Goal: Complete application form

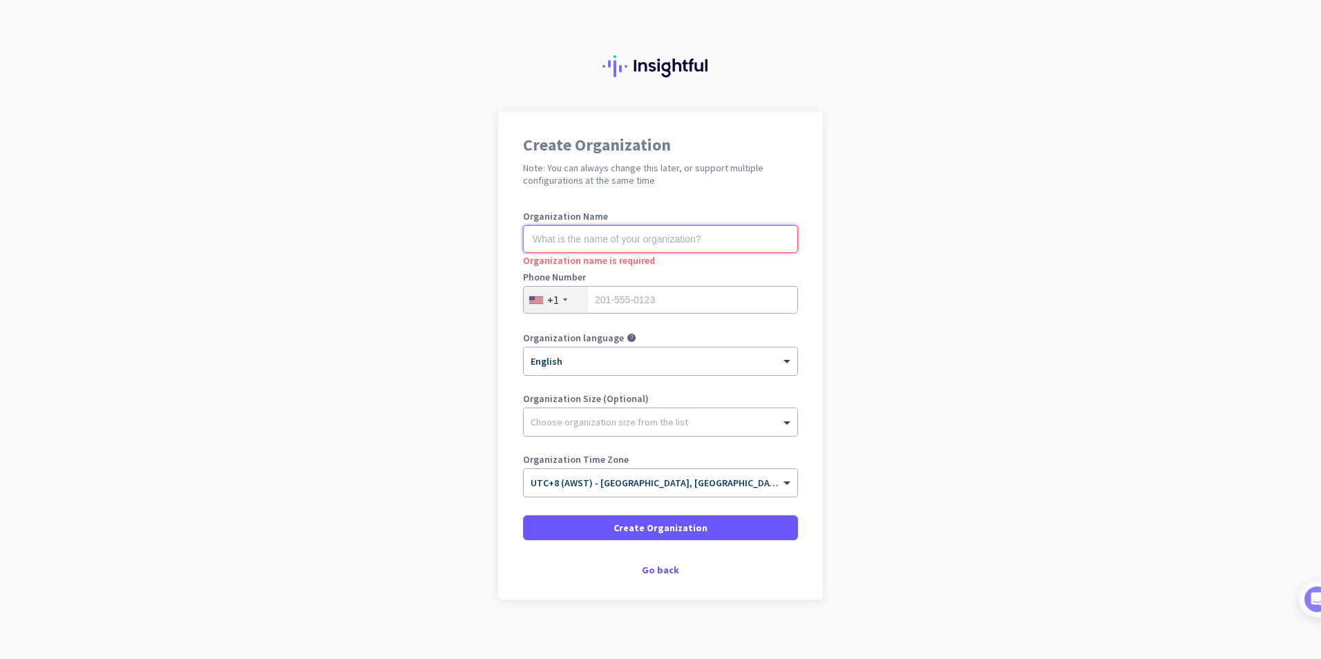
click at [576, 248] on input "text" at bounding box center [660, 239] width 275 height 28
click at [650, 419] on div at bounding box center [661, 419] width 274 height 14
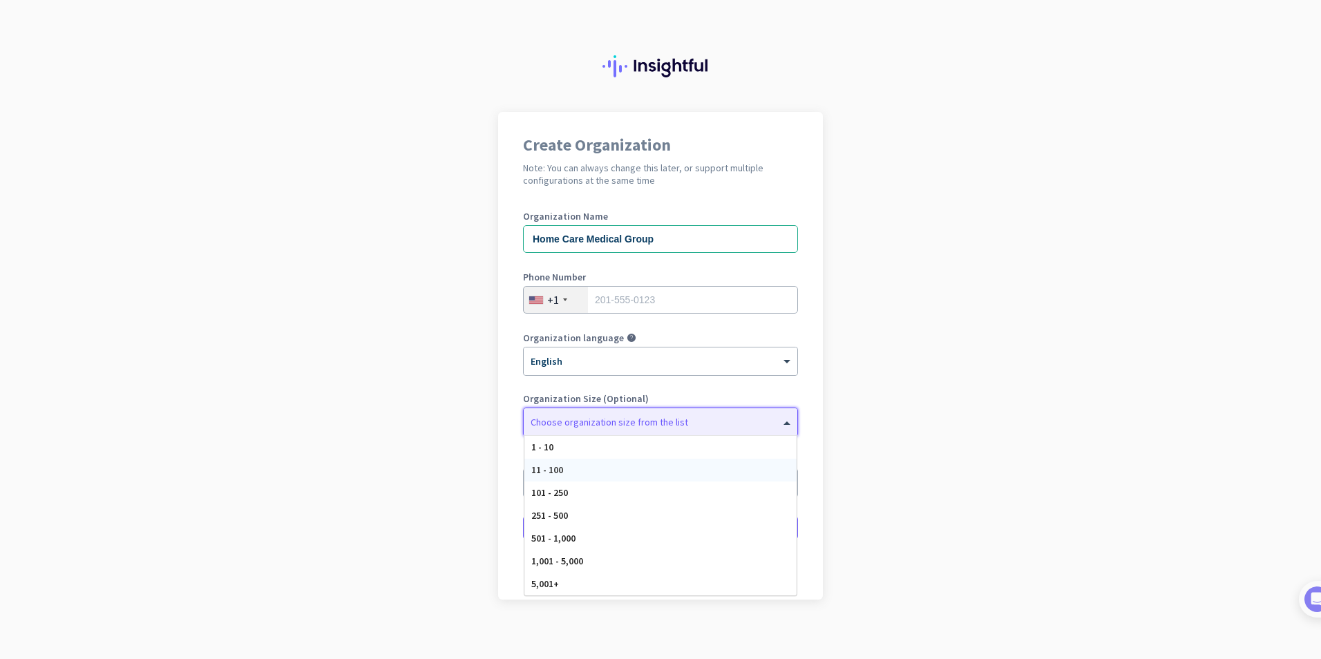
click at [641, 473] on div "11 - 100" at bounding box center [660, 470] width 272 height 23
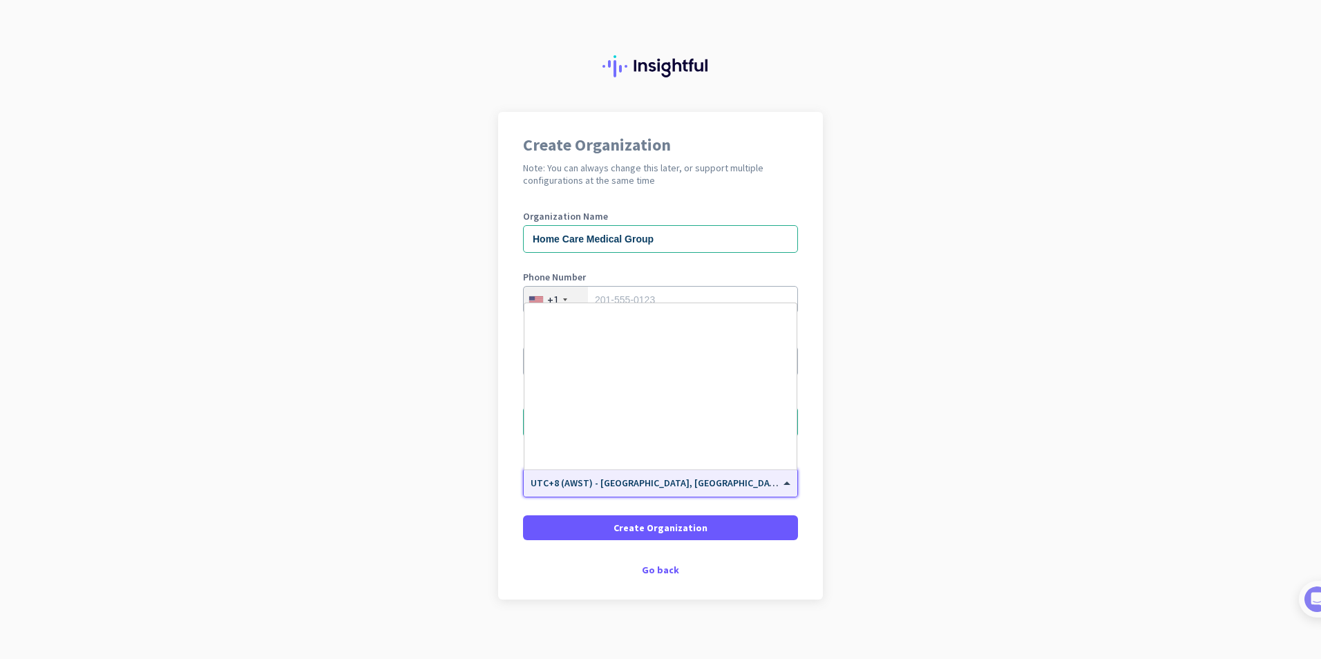
click at [650, 486] on span "UTC+8 (AWST) - [GEOGRAPHIC_DATA], [GEOGRAPHIC_DATA], [GEOGRAPHIC_DATA], [GEOGRA…" at bounding box center [751, 483] width 441 height 12
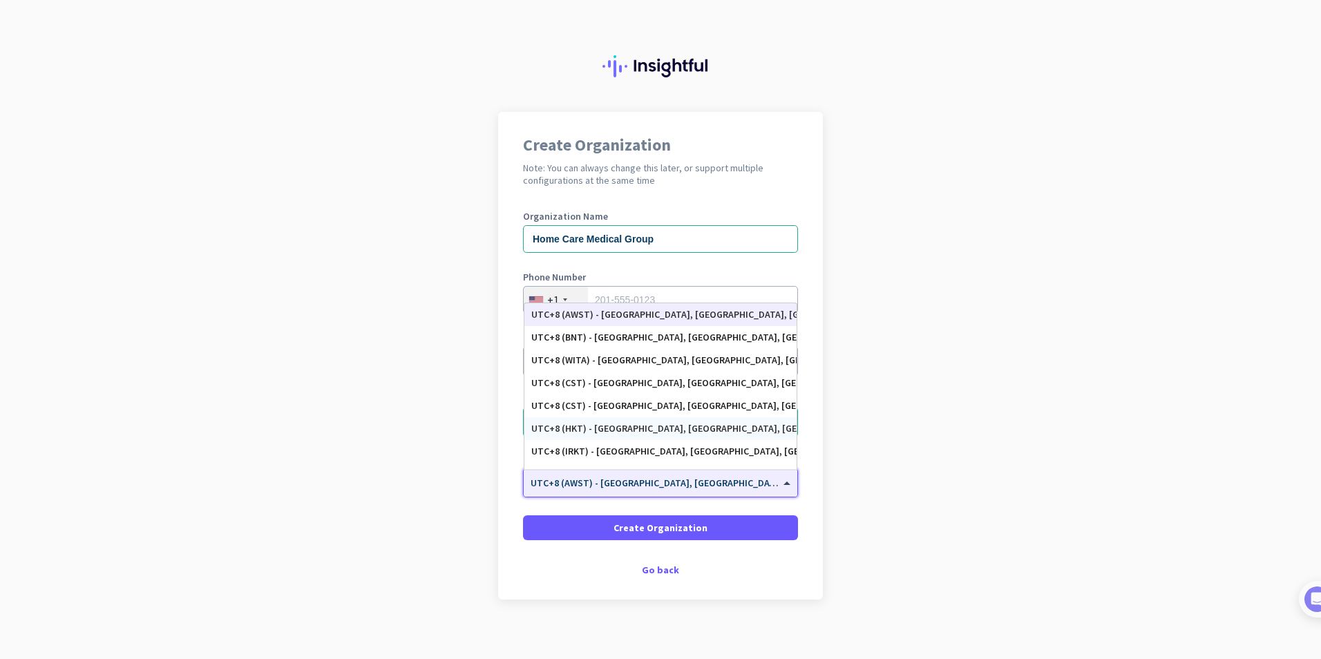
scroll to position [6066, 0]
click at [648, 426] on div "UTC+8 (PHT) - [GEOGRAPHIC_DATA], [GEOGRAPHIC_DATA], [GEOGRAPHIC_DATA], [GEOGRAP…" at bounding box center [660, 428] width 258 height 12
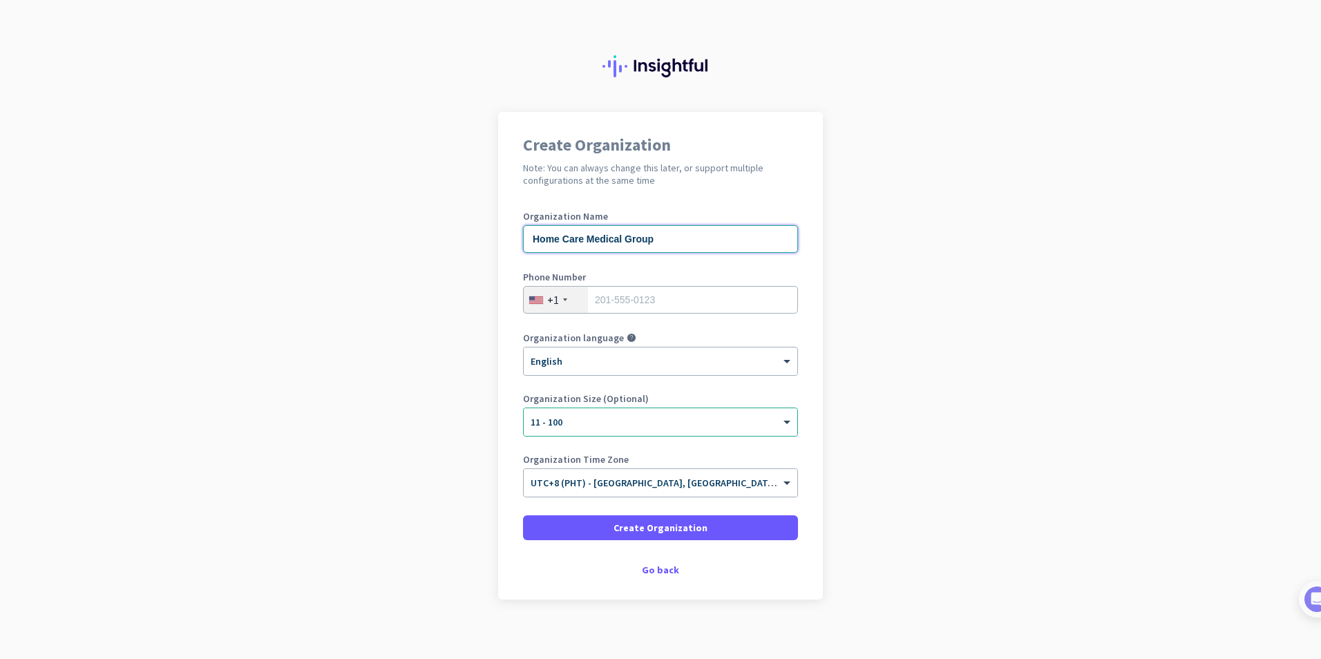
click at [529, 236] on input "Home Care Medical Group" at bounding box center [660, 239] width 275 height 28
type input "Tiamson Home Care Medical Group"
click at [648, 531] on span "Create Organization" at bounding box center [661, 528] width 94 height 14
click at [614, 299] on input "tel" at bounding box center [660, 300] width 275 height 28
click at [562, 299] on div "+1" at bounding box center [556, 300] width 64 height 26
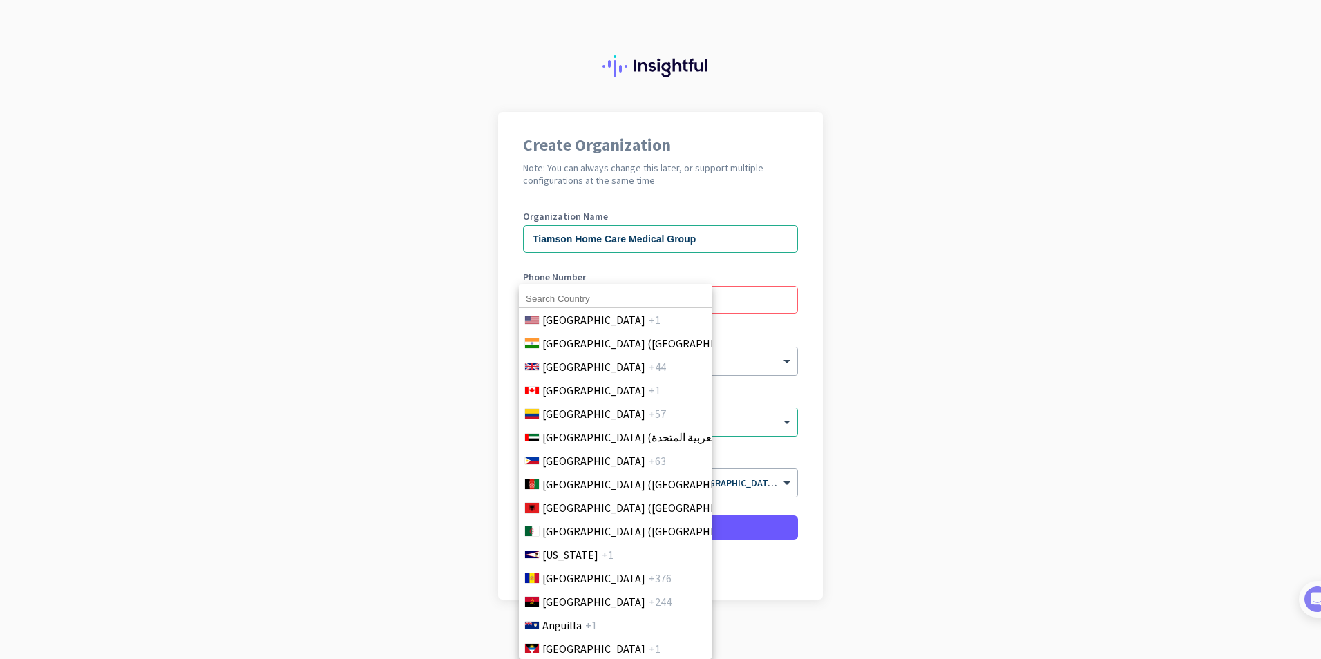
click at [562, 299] on input at bounding box center [615, 299] width 193 height 18
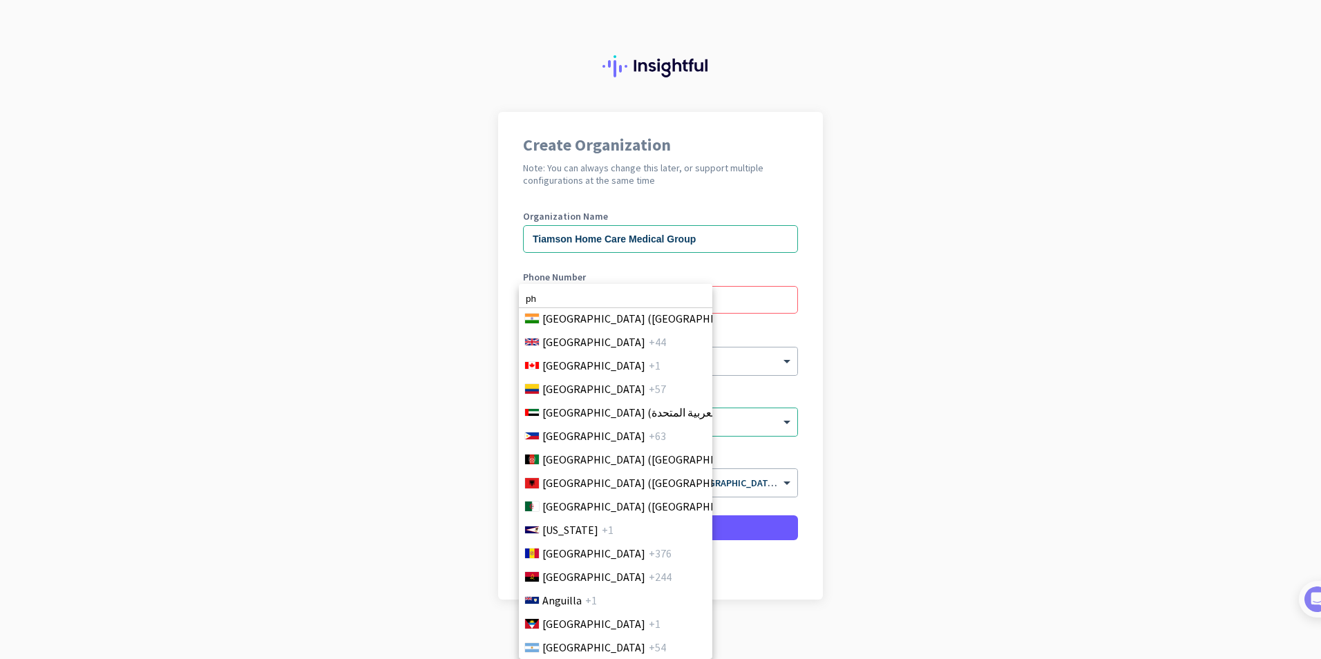
scroll to position [0, 0]
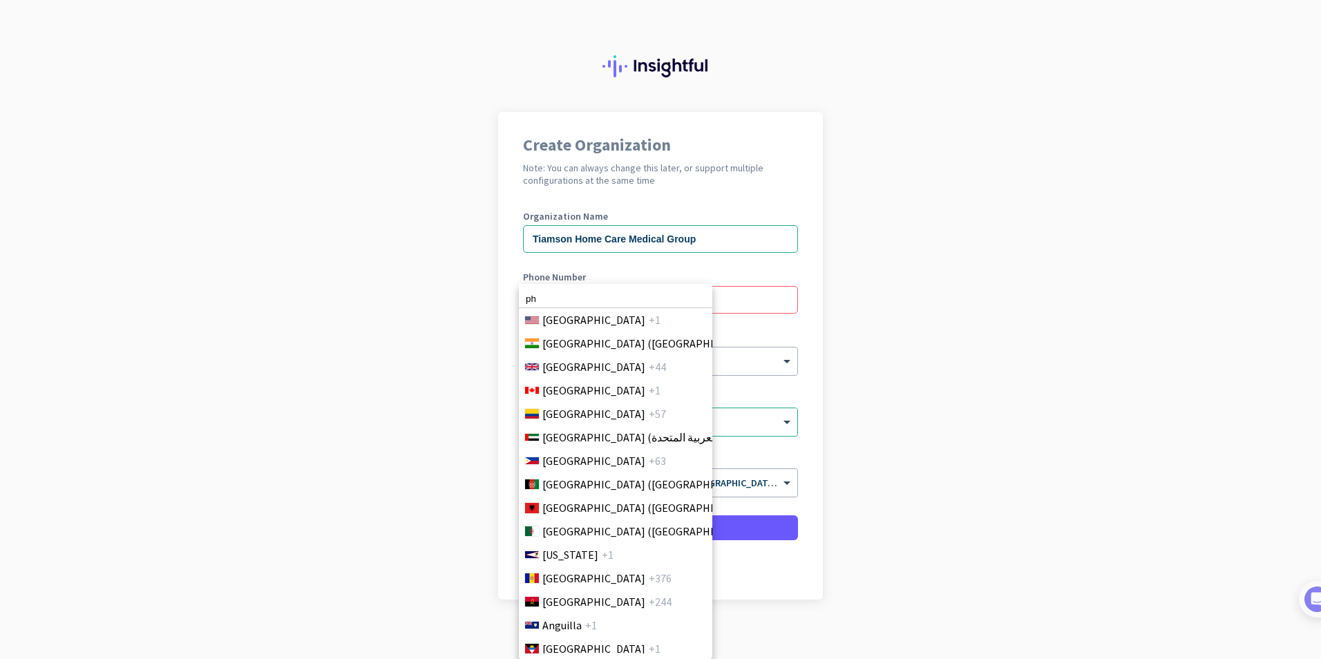
type input "p"
type input "6"
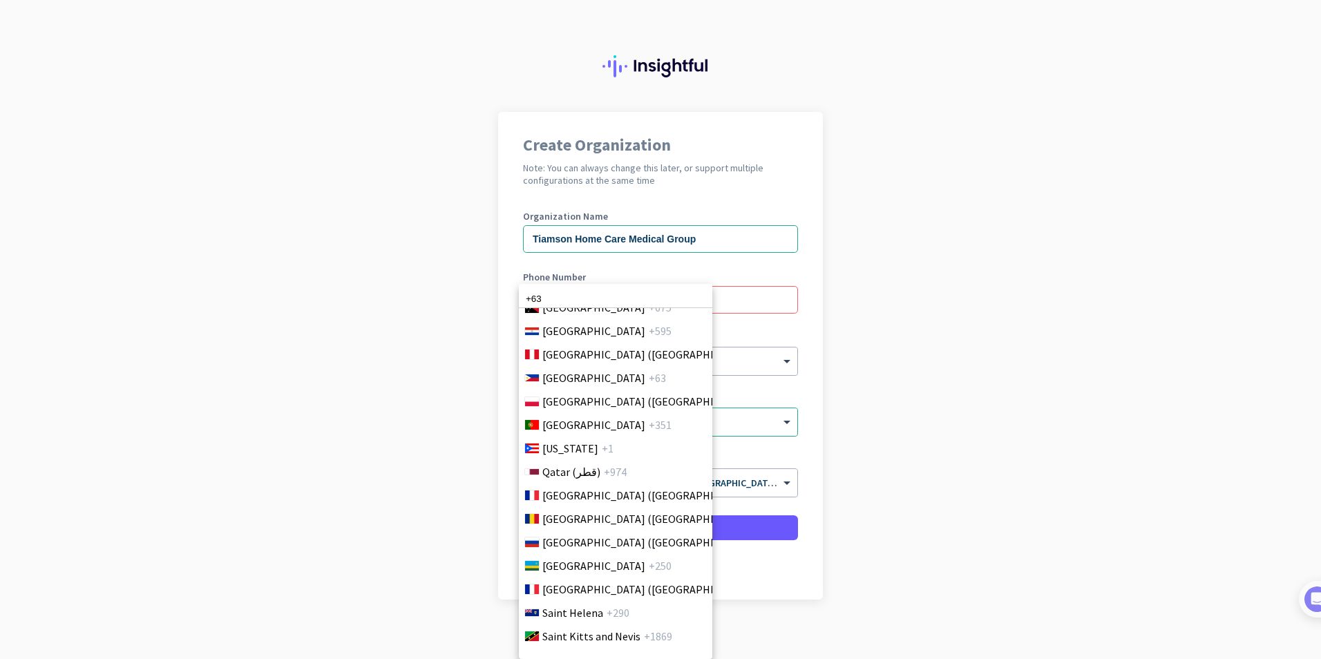
scroll to position [4007, 0]
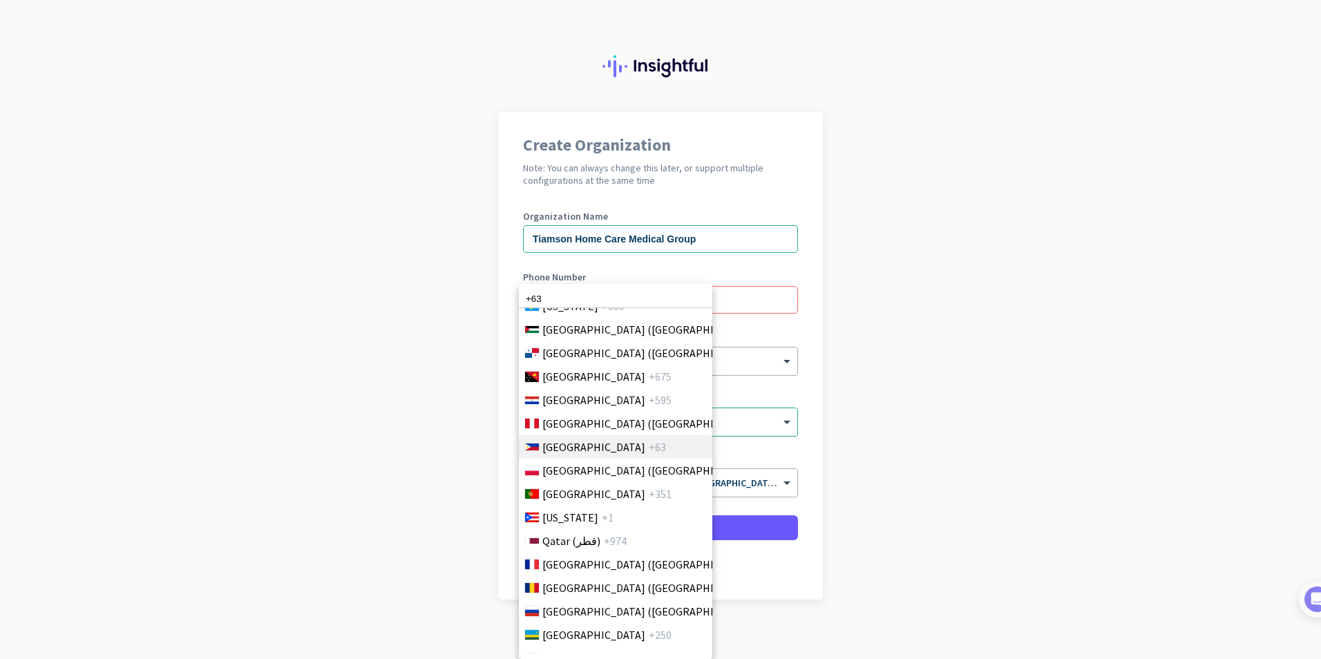
type input "+63"
click at [546, 453] on span "[GEOGRAPHIC_DATA]" at bounding box center [593, 447] width 103 height 17
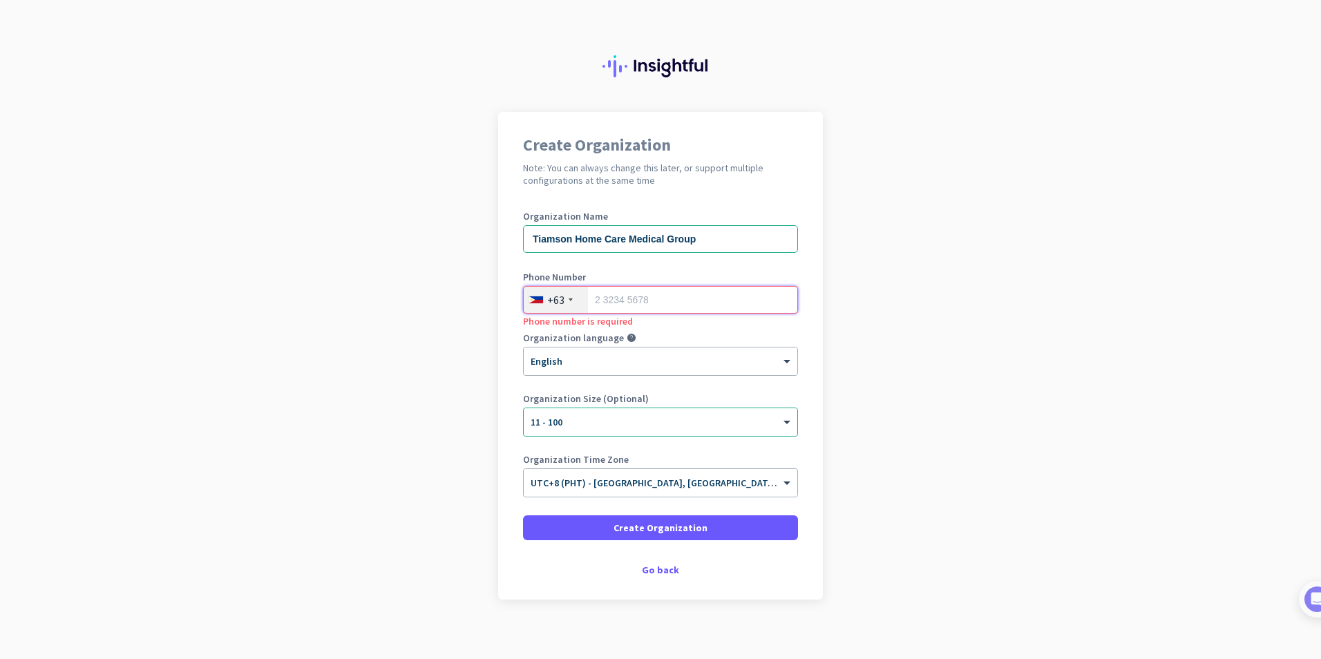
paste input "639629386217"
click at [600, 298] on input "639629386217" at bounding box center [660, 300] width 275 height 28
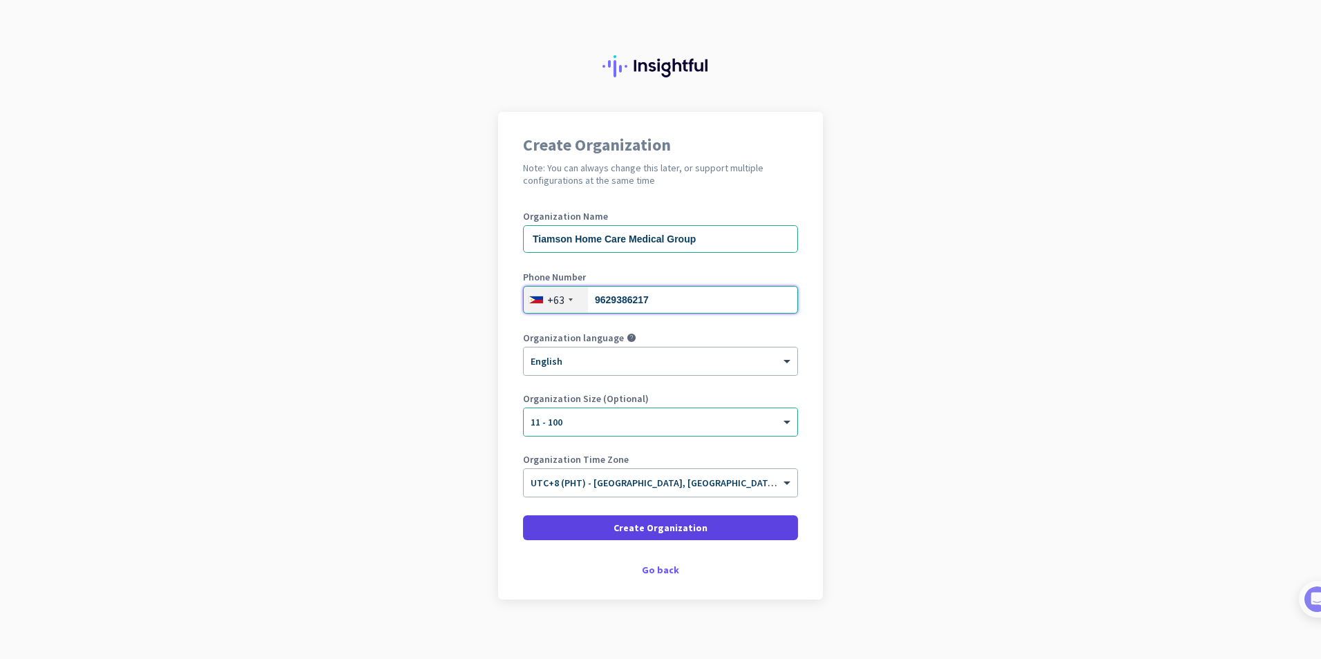
type input "9629386217"
click at [663, 533] on span "Create Organization" at bounding box center [661, 528] width 94 height 14
